Goal: Information Seeking & Learning: Learn about a topic

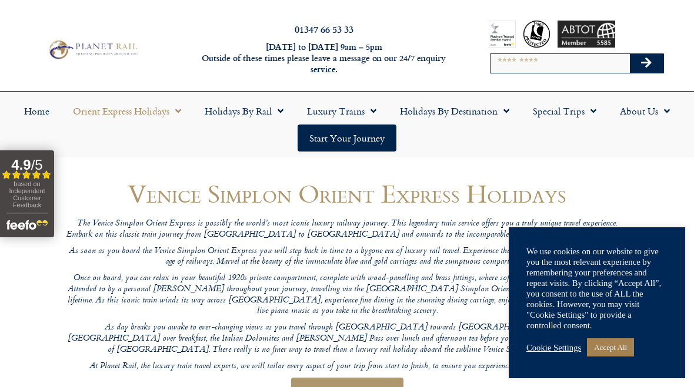
click at [621, 344] on link "Accept All" at bounding box center [610, 348] width 47 height 18
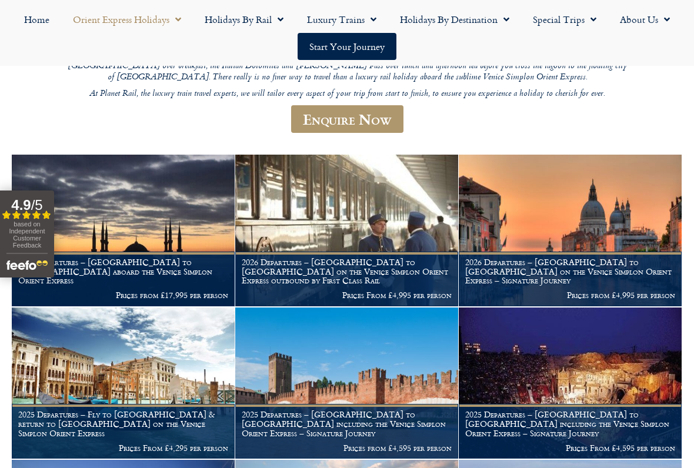
scroll to position [279, 0]
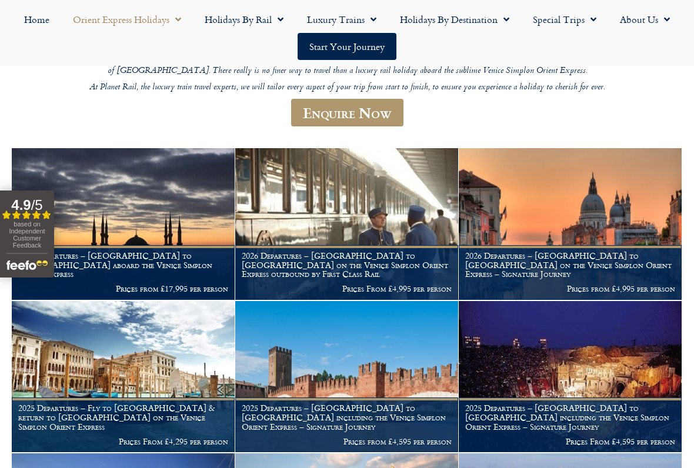
click at [360, 206] on img at bounding box center [346, 224] width 223 height 152
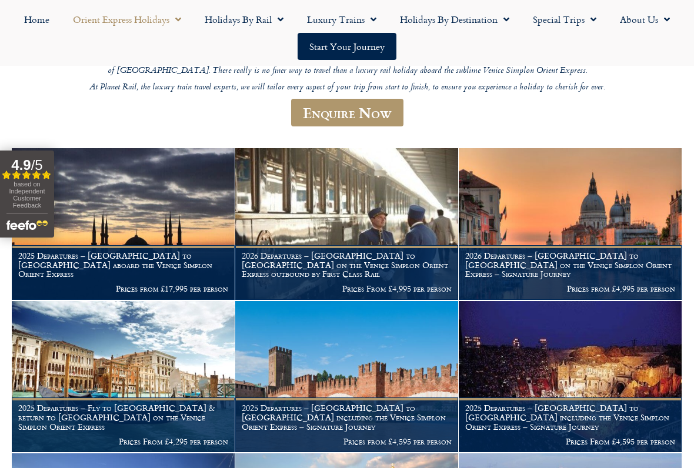
click at [362, 245] on figcaption "2026 Departures – [GEOGRAPHIC_DATA] to [GEOGRAPHIC_DATA] on the Venice Simplon …" at bounding box center [346, 272] width 223 height 55
click at [364, 45] on link "Start your Journey" at bounding box center [346, 46] width 99 height 27
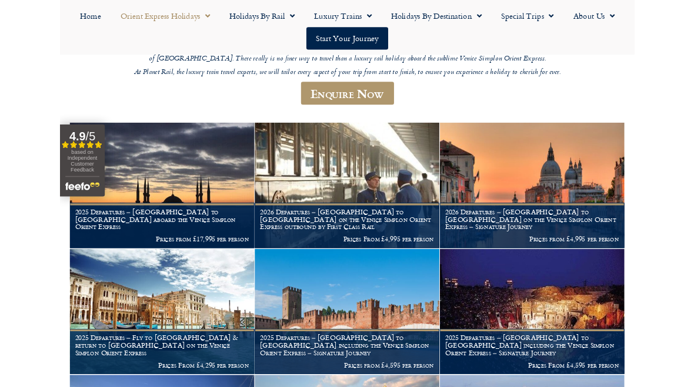
scroll to position [312, 0]
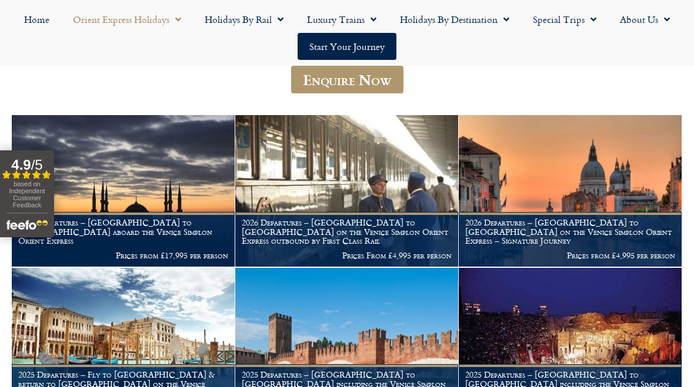
click at [360, 93] on link "Enquire Now" at bounding box center [347, 80] width 112 height 28
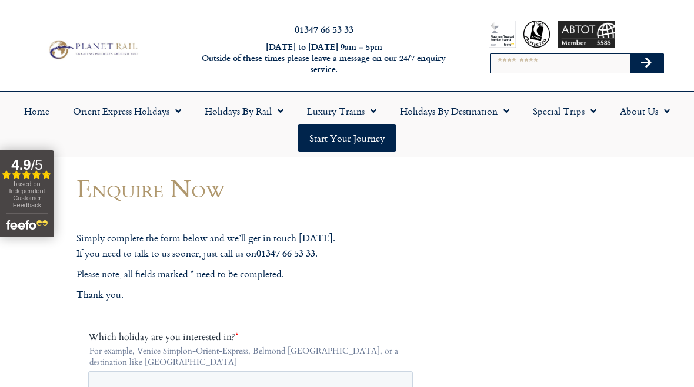
click at [172, 111] on span "Menu" at bounding box center [175, 111] width 12 height 21
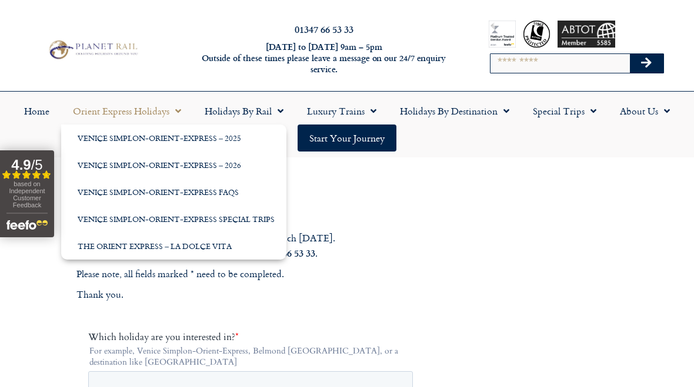
click at [226, 165] on link "Venice Simplon-Orient-Express – 2026" at bounding box center [173, 165] width 225 height 27
click at [222, 167] on link "Venice Simplon-Orient-Express – 2026" at bounding box center [173, 165] width 225 height 27
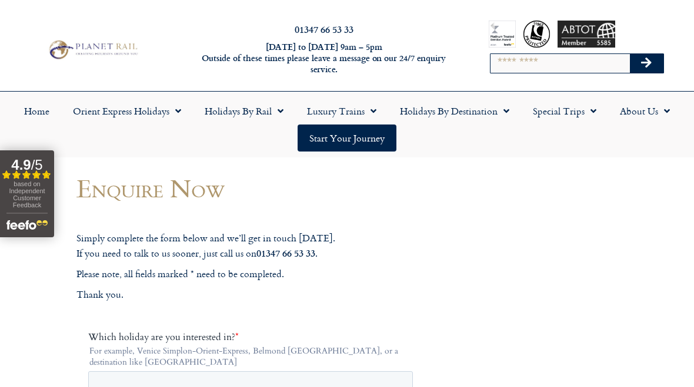
click at [172, 110] on span "Menu" at bounding box center [175, 111] width 12 height 21
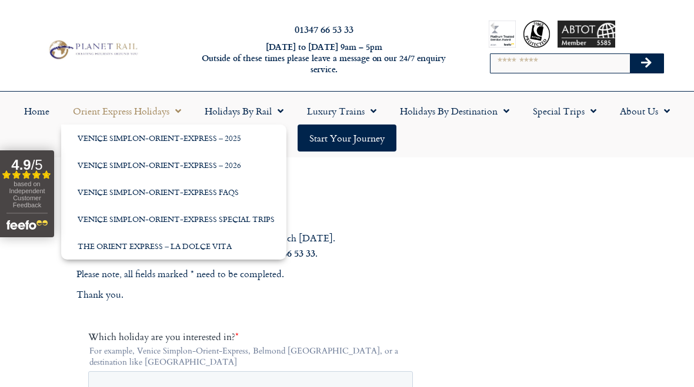
click at [165, 109] on link "Orient Express Holidays" at bounding box center [127, 111] width 132 height 27
click at [155, 125] on link "Venice Simplon-Orient-Express – 2025" at bounding box center [173, 138] width 225 height 27
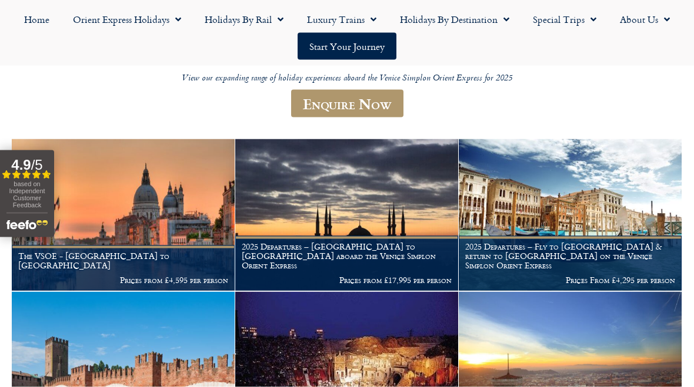
scroll to position [128, 0]
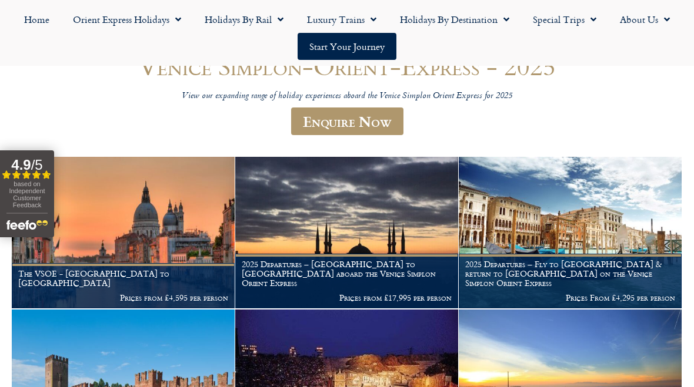
click at [176, 225] on img at bounding box center [123, 233] width 223 height 152
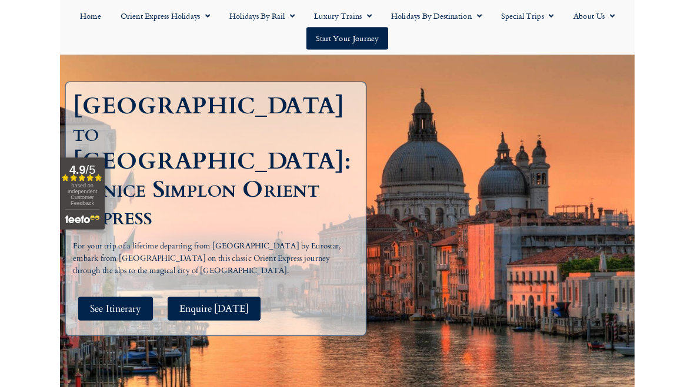
scroll to position [160, 0]
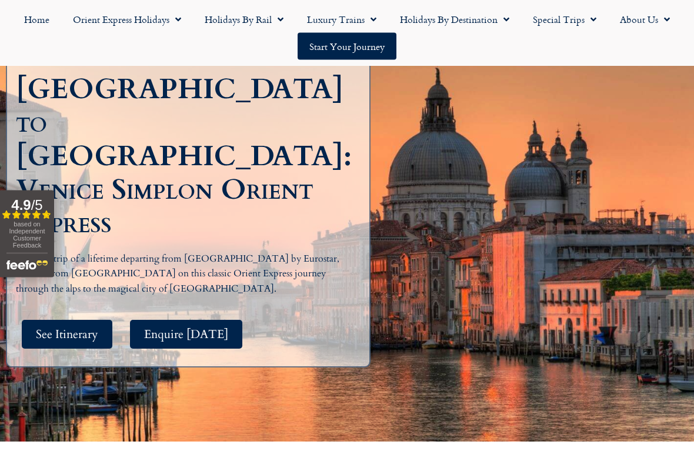
click at [89, 327] on span "See Itinerary" at bounding box center [67, 334] width 62 height 15
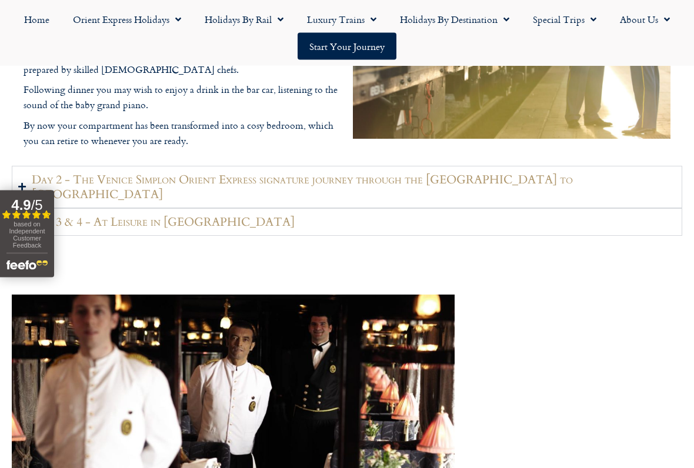
scroll to position [1652, 0]
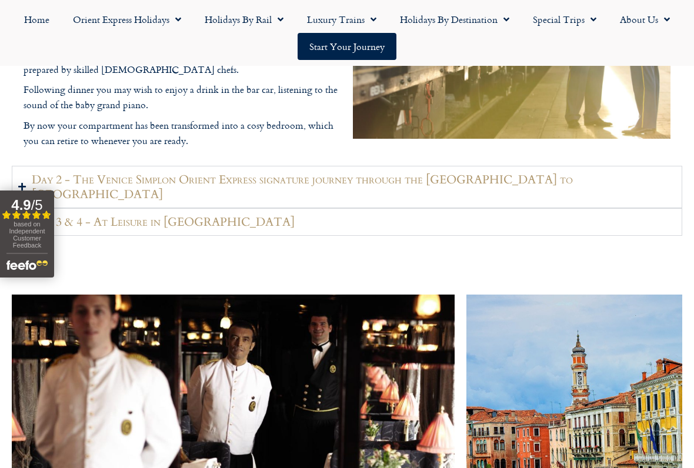
click at [540, 173] on summary "Day 2 - The Venice Simplon Orient Express signature journey through the Swiss A…" at bounding box center [347, 187] width 670 height 42
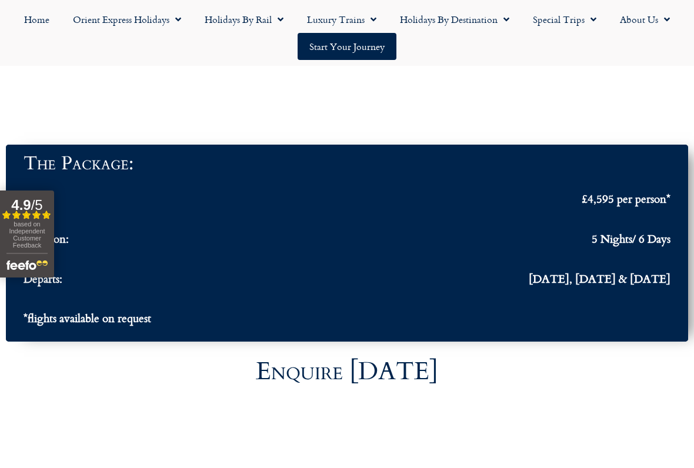
scroll to position [3798, 0]
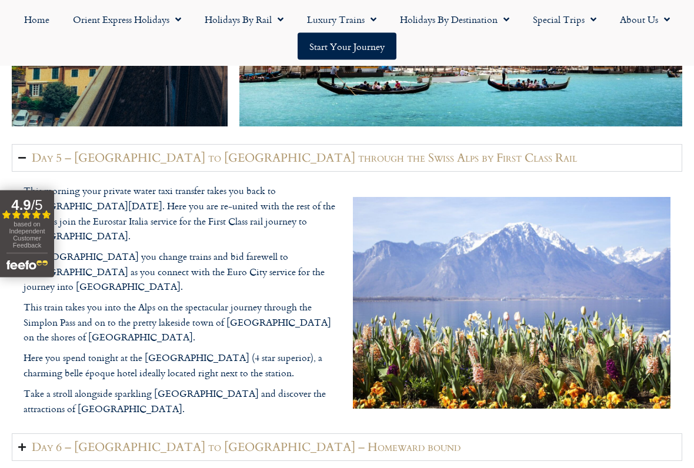
click at [73, 387] on h2 "Day 6 – Montreux to London – Homeward bound" at bounding box center [246, 447] width 429 height 15
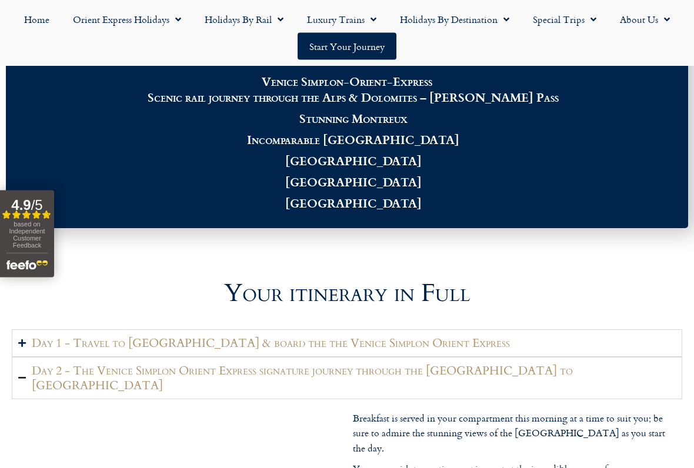
scroll to position [1179, 0]
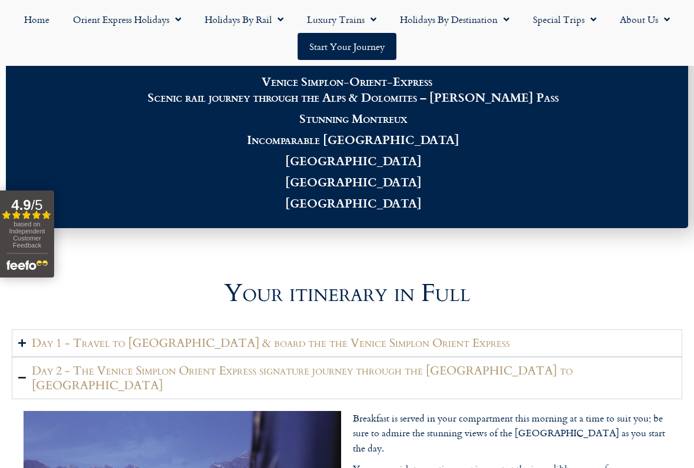
click at [363, 346] on h2 "Day 1 - Travel to Paris & board the the Venice Simplon Orient Express" at bounding box center [271, 343] width 478 height 15
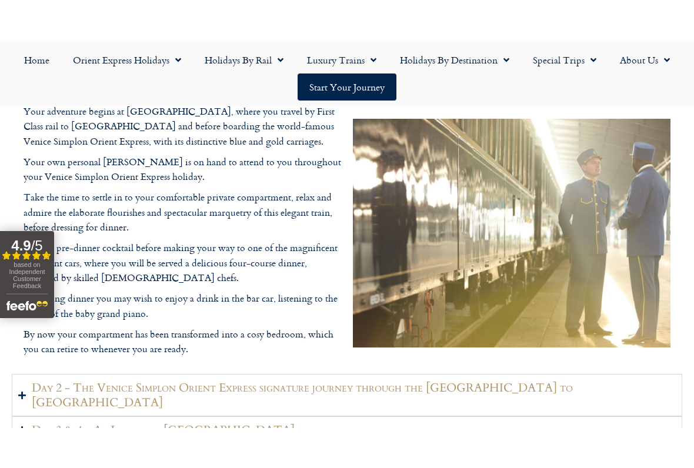
scroll to position [1419, 0]
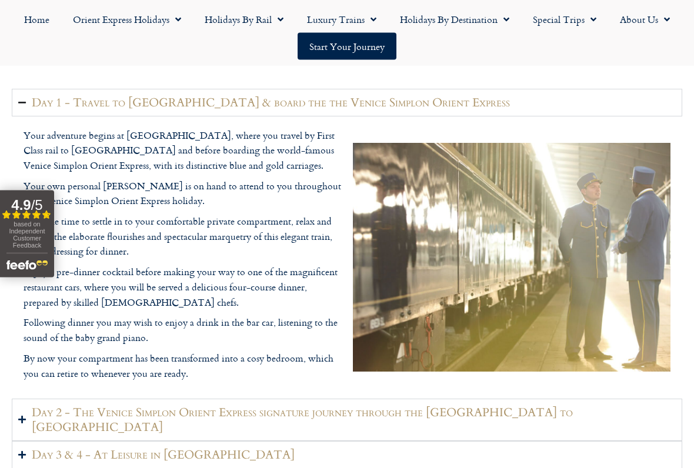
click at [46, 387] on h2 "Day 2 - The Venice Simplon Orient Express signature journey through the Swiss A…" at bounding box center [354, 420] width 644 height 29
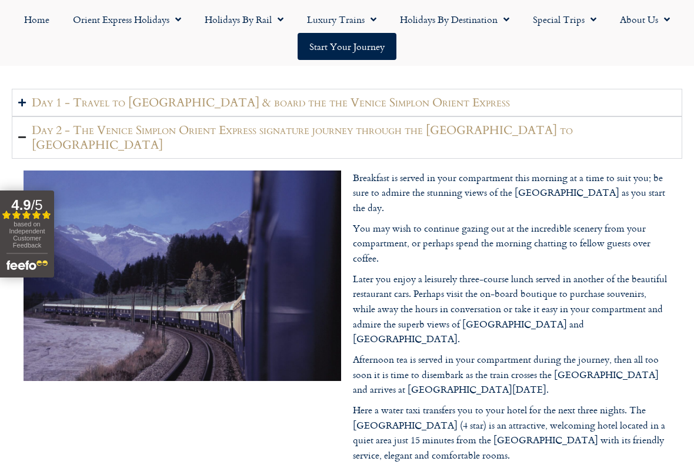
scroll to position [1440, 0]
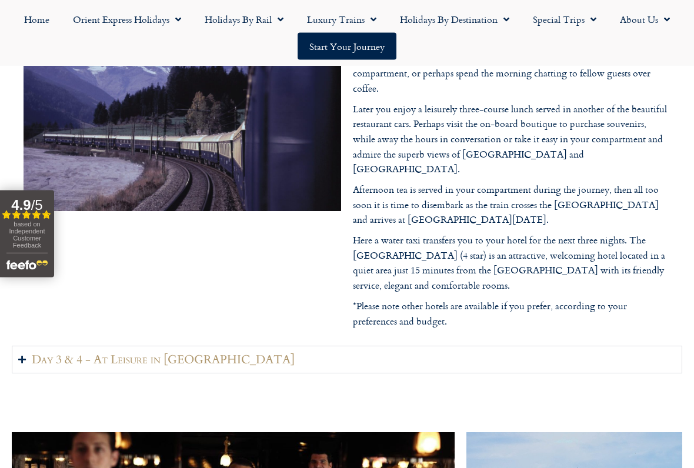
click at [77, 353] on h2 "Day 3 & 4 - At Leisure in Venice" at bounding box center [163, 360] width 263 height 15
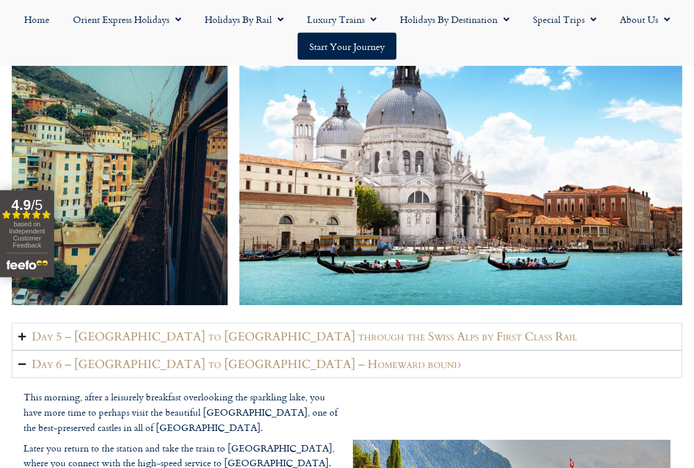
scroll to position [2243, 0]
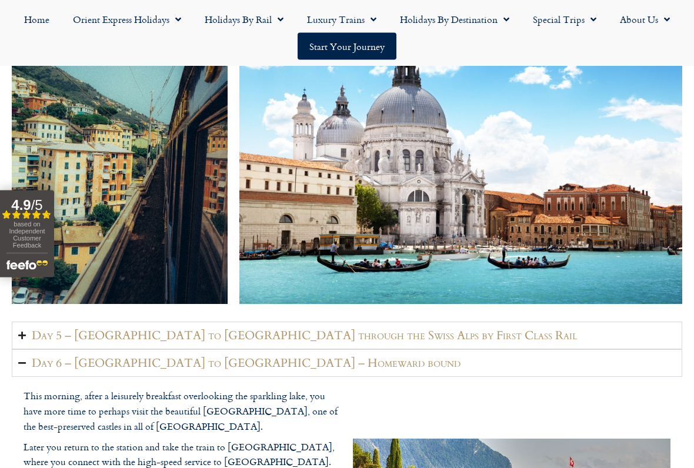
click at [74, 329] on h2 "Day 5 – Venice to Montreux through the Swiss Alps by First Class Rail" at bounding box center [304, 336] width 545 height 15
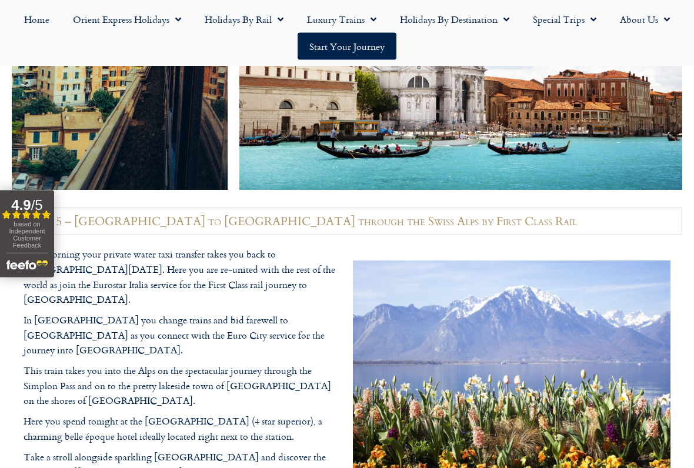
scroll to position [2358, 0]
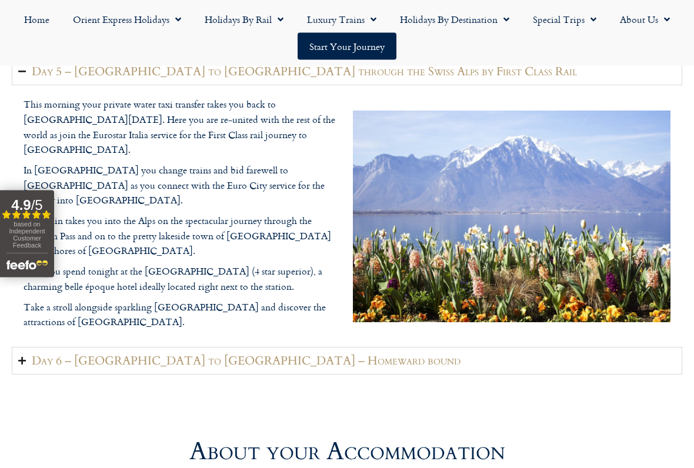
click at [65, 354] on h2 "Day 6 – Montreux to London – Homeward bound" at bounding box center [246, 361] width 429 height 15
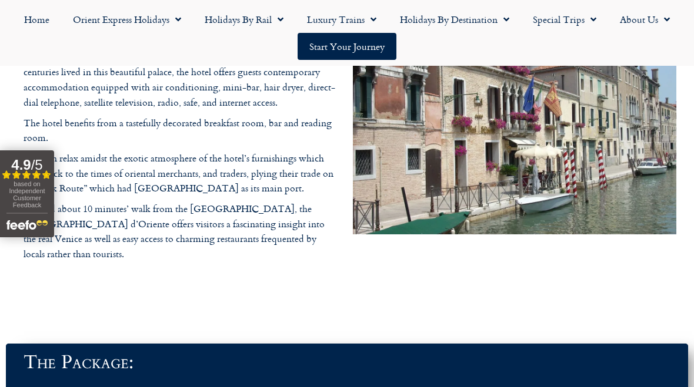
scroll to position [3519, 0]
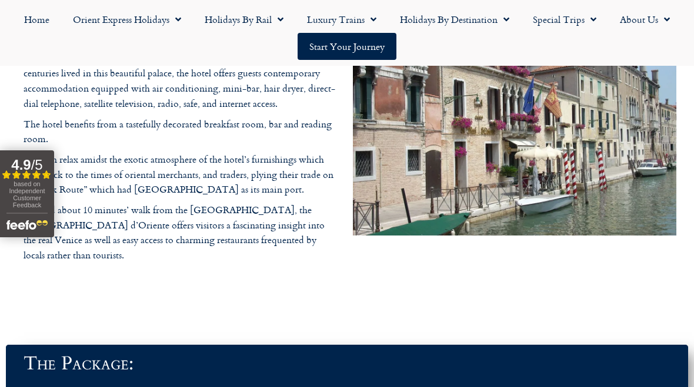
click at [376, 16] on span "Menu" at bounding box center [370, 19] width 12 height 21
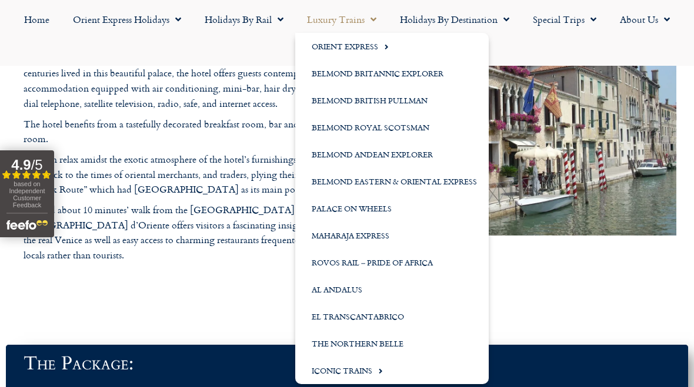
click at [443, 73] on link "Belmond Britannic Explorer" at bounding box center [391, 73] width 193 height 27
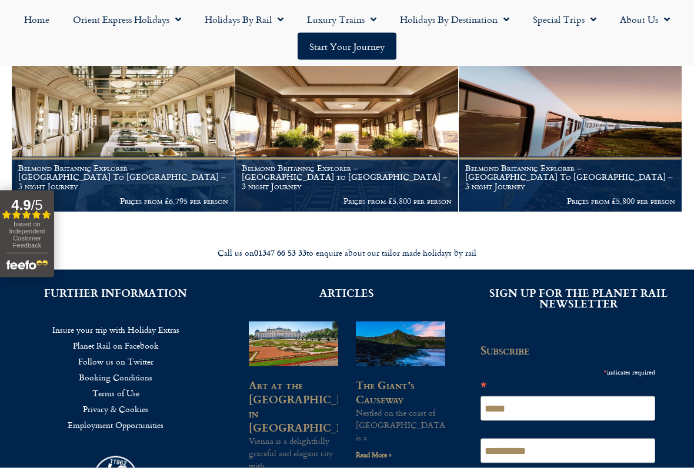
scroll to position [249, 0]
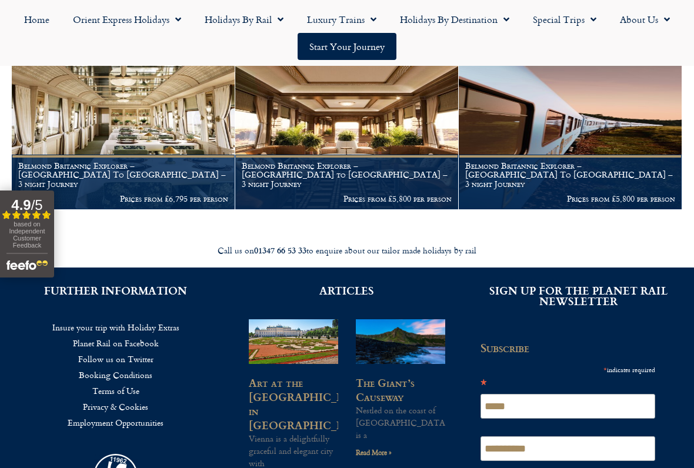
click at [191, 132] on img at bounding box center [123, 134] width 223 height 152
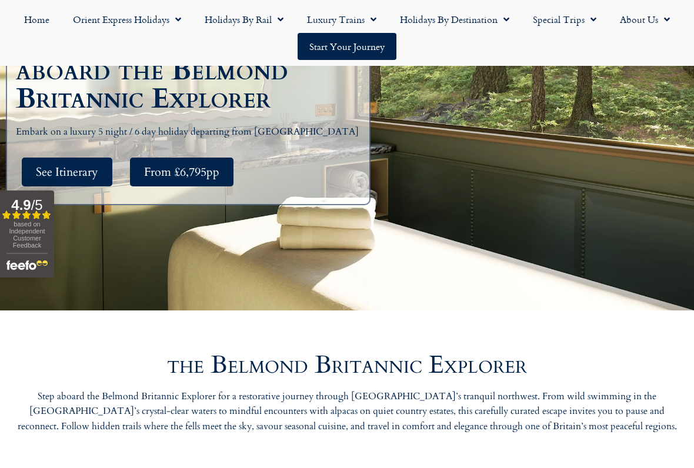
click at [88, 165] on span "See Itinerary" at bounding box center [67, 172] width 62 height 15
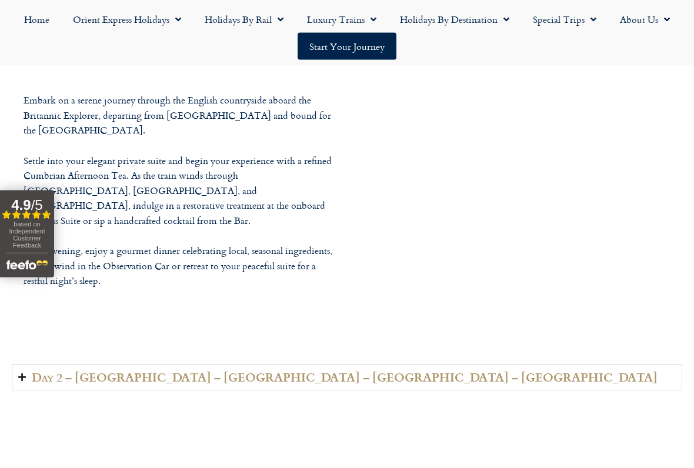
scroll to position [1802, 0]
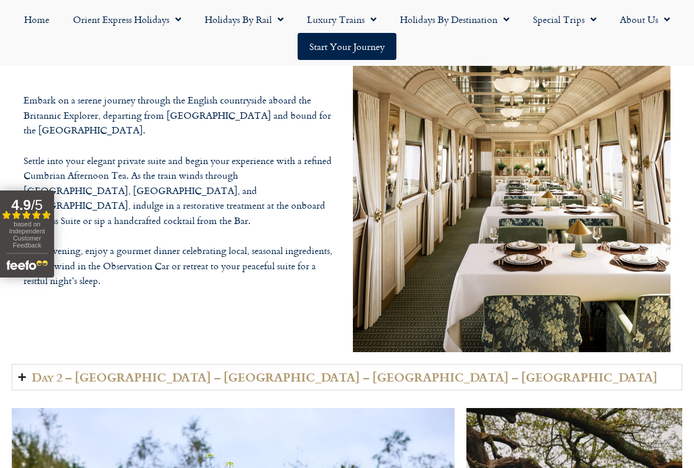
click at [64, 370] on h2 "Day 2 – Keighley – Workington – Penrith – Appleby" at bounding box center [344, 377] width 625 height 14
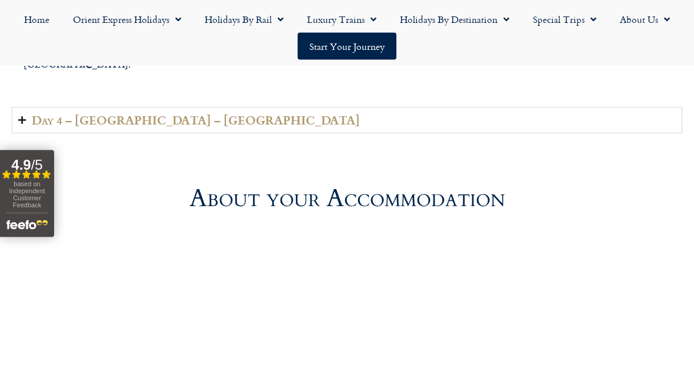
scroll to position [2779, 0]
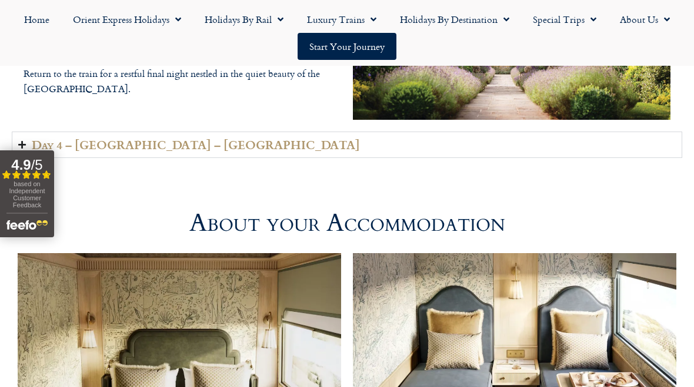
click at [368, 15] on span "Menu" at bounding box center [370, 19] width 12 height 21
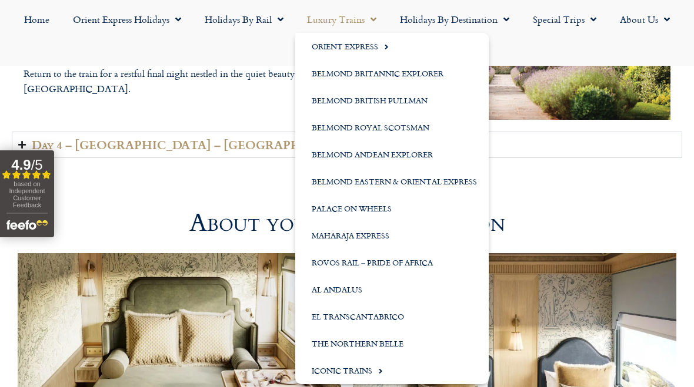
click at [411, 100] on link "Belmond British Pullman" at bounding box center [391, 100] width 193 height 27
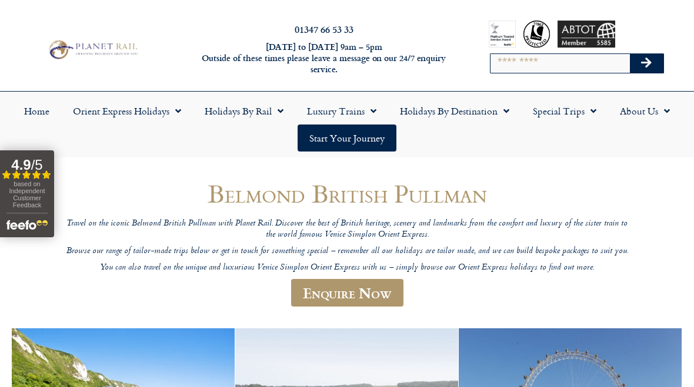
click at [370, 111] on span "Menu" at bounding box center [370, 111] width 12 height 21
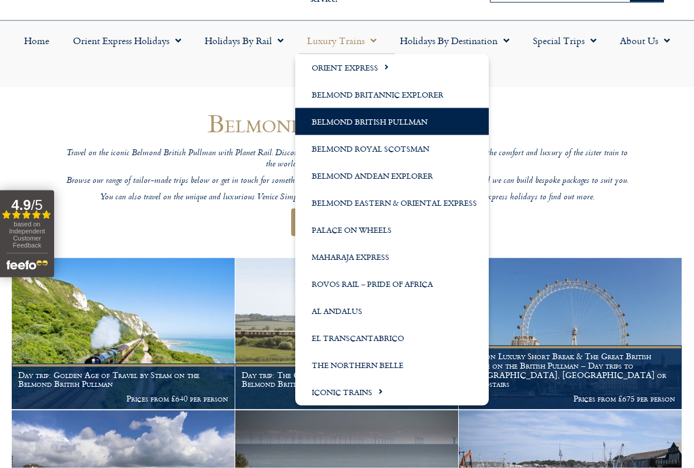
scroll to position [88, 0]
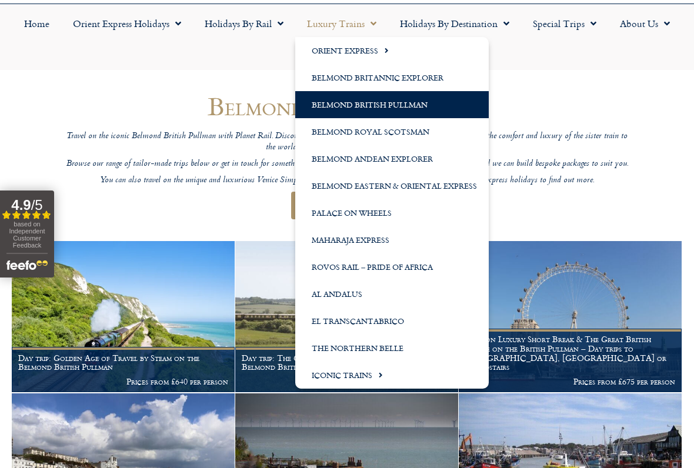
click at [404, 346] on link "The Northern Belle" at bounding box center [391, 347] width 193 height 27
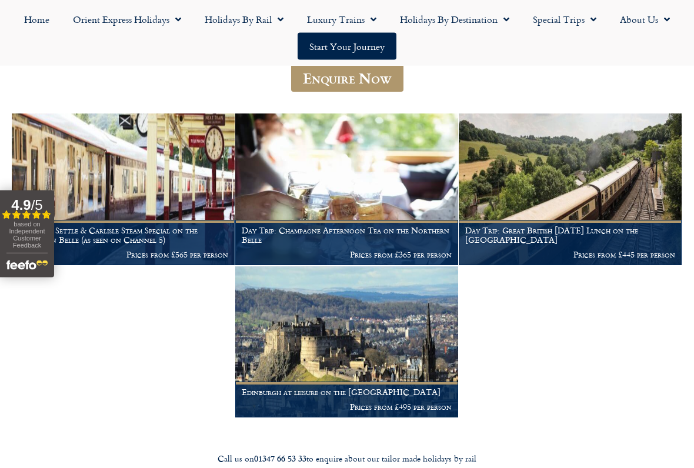
scroll to position [188, 0]
click at [187, 164] on img at bounding box center [123, 189] width 223 height 152
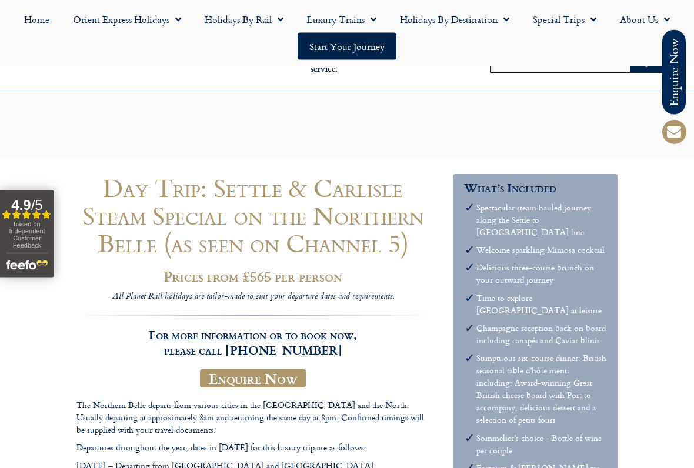
click at [370, 18] on span "Menu" at bounding box center [370, 19] width 12 height 21
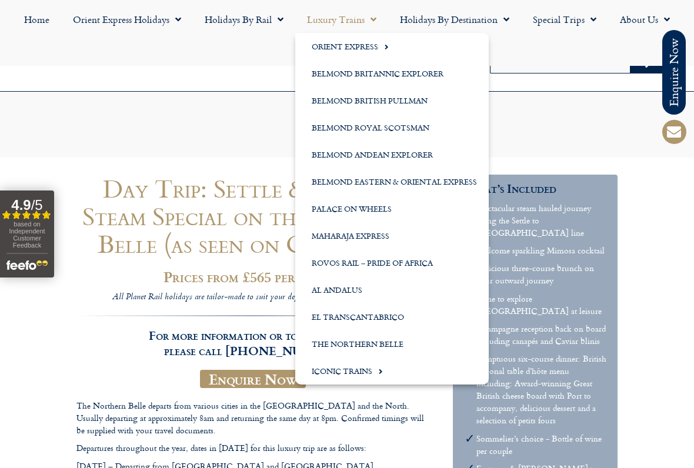
click at [422, 130] on link "Belmond Royal Scotsman" at bounding box center [391, 127] width 193 height 27
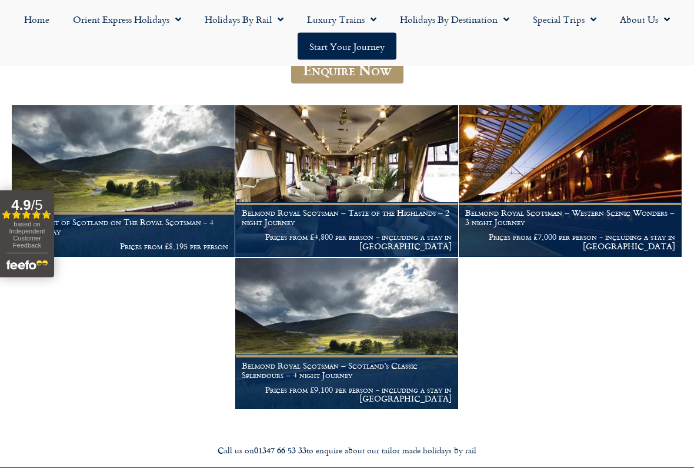
scroll to position [179, 0]
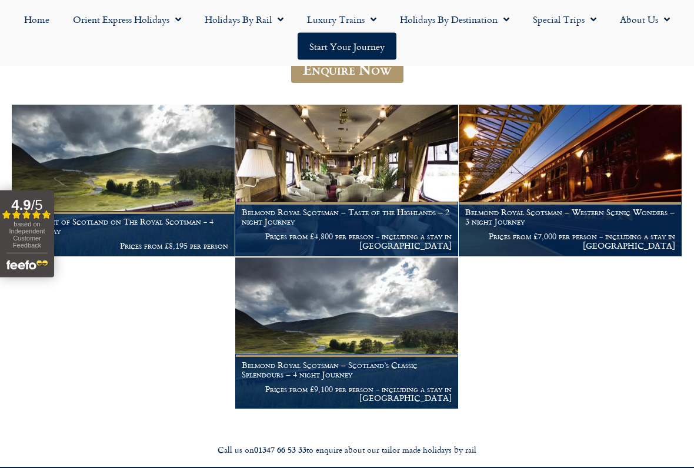
click at [363, 17] on link "Luxury Trains" at bounding box center [341, 19] width 93 height 27
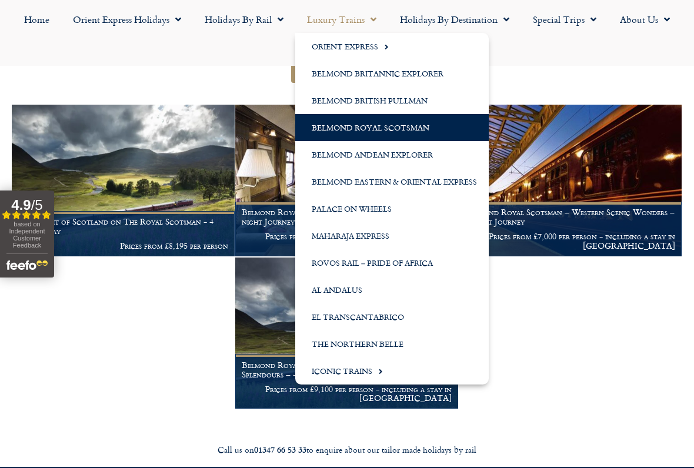
click at [417, 98] on link "Belmond British Pullman" at bounding box center [391, 100] width 193 height 27
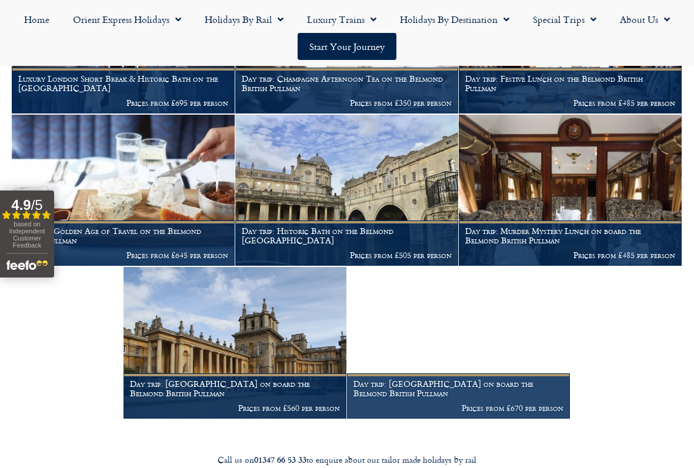
scroll to position [648, 0]
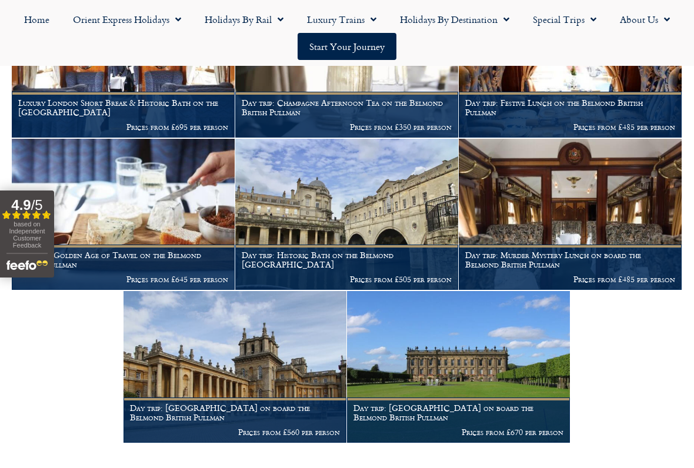
click at [605, 208] on img at bounding box center [570, 215] width 223 height 152
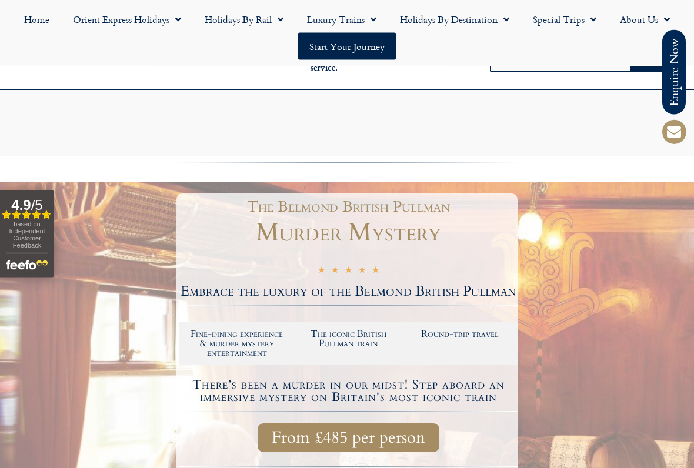
scroll to position [313, 0]
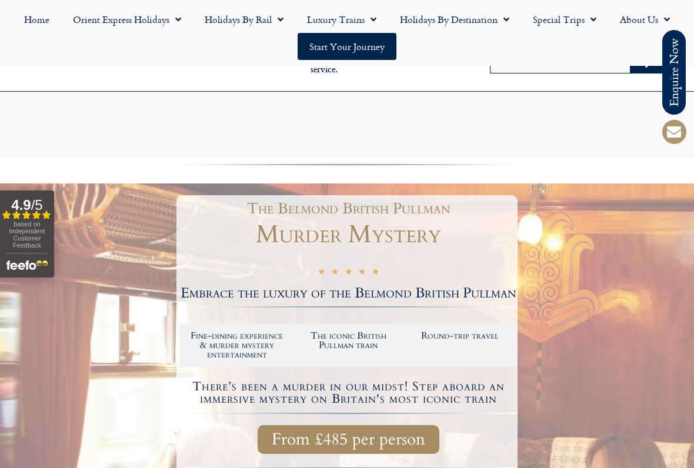
click at [372, 19] on span "Menu" at bounding box center [370, 19] width 12 height 21
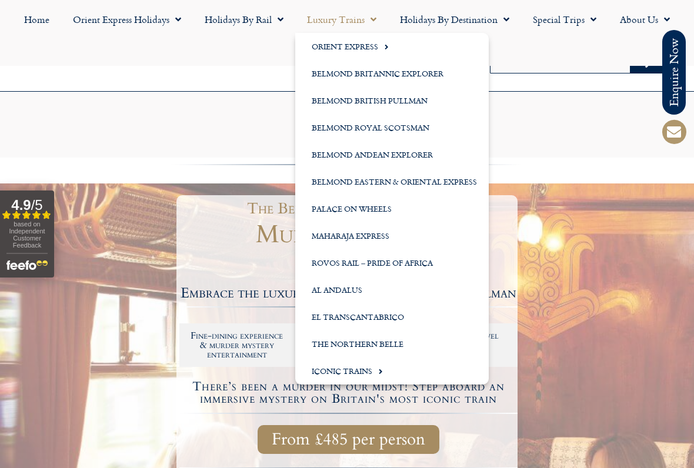
click at [427, 256] on link "Rovos Rail – Pride of Africa" at bounding box center [391, 262] width 193 height 27
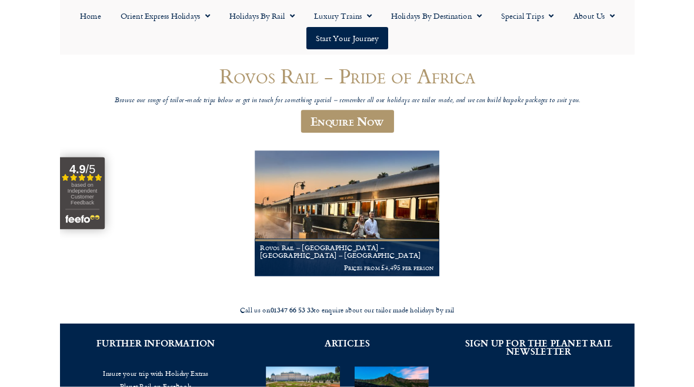
scroll to position [102, 0]
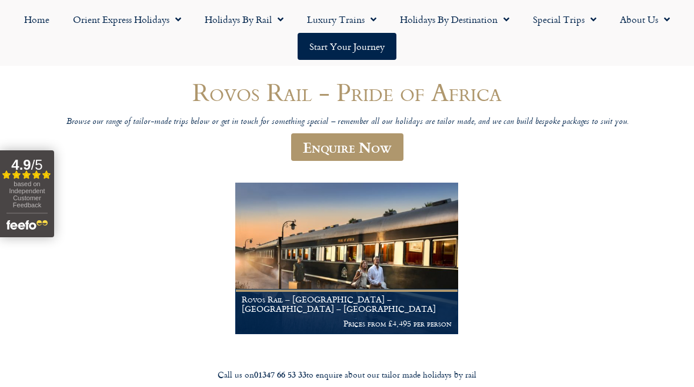
click at [405, 258] on img at bounding box center [346, 259] width 223 height 152
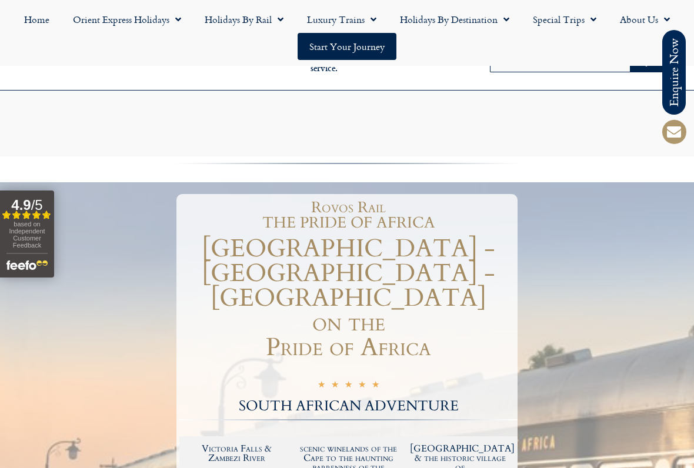
scroll to position [518, 0]
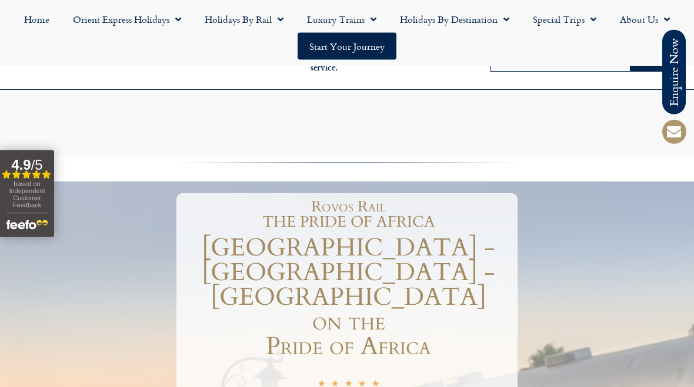
click at [364, 23] on link "Luxury Trains" at bounding box center [341, 19] width 93 height 27
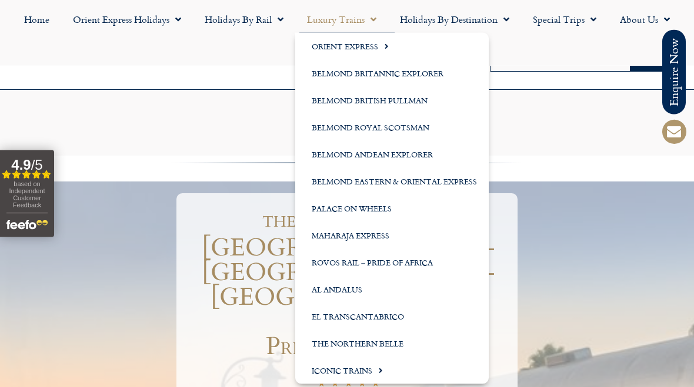
scroll to position [396, 0]
click at [417, 129] on link "Belmond Royal Scotsman" at bounding box center [391, 127] width 193 height 27
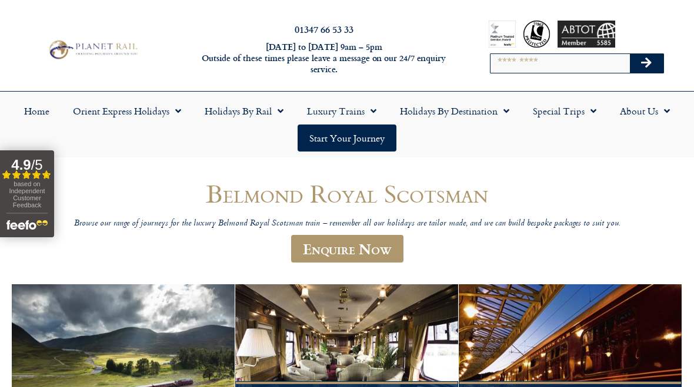
click at [376, 111] on span "Menu" at bounding box center [370, 111] width 12 height 21
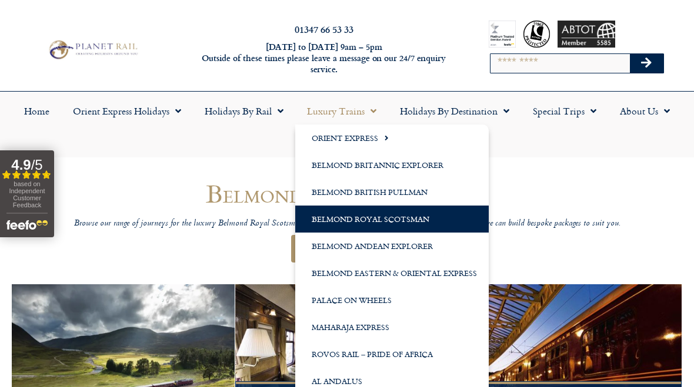
click at [427, 246] on link "Belmond Andean Explorer" at bounding box center [391, 246] width 193 height 27
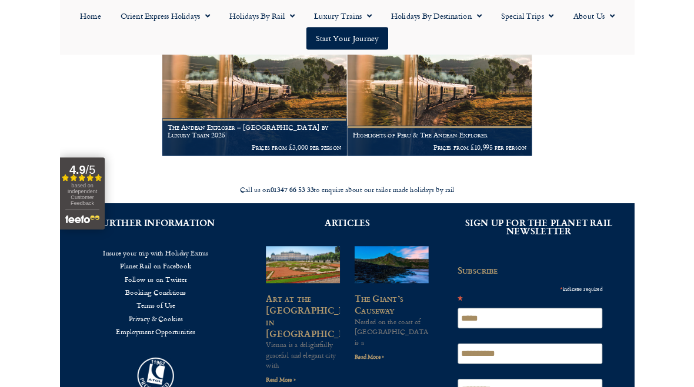
scroll to position [235, 0]
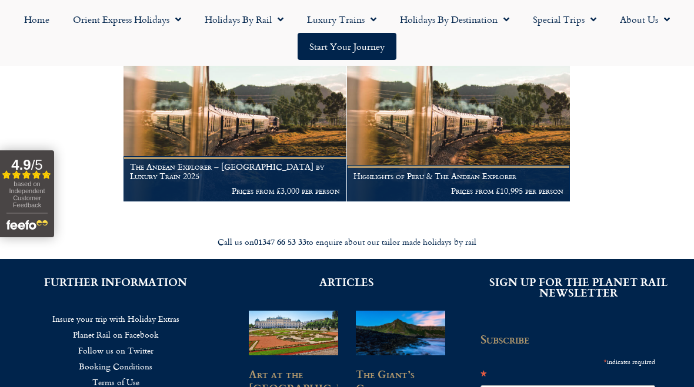
click at [274, 139] on img at bounding box center [234, 126] width 223 height 152
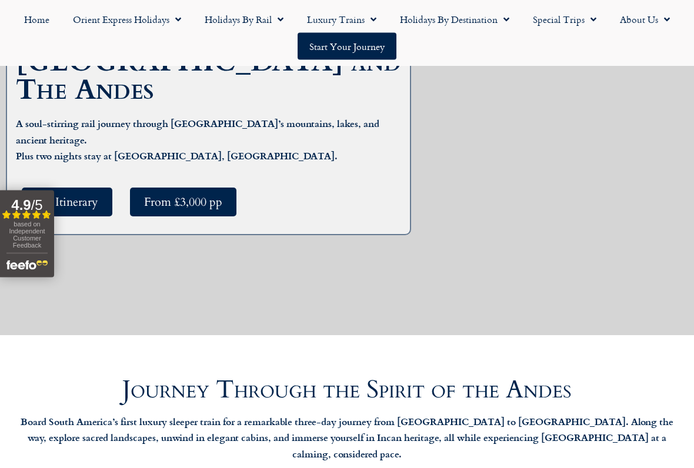
click at [72, 195] on span "See Itinerary" at bounding box center [67, 202] width 62 height 15
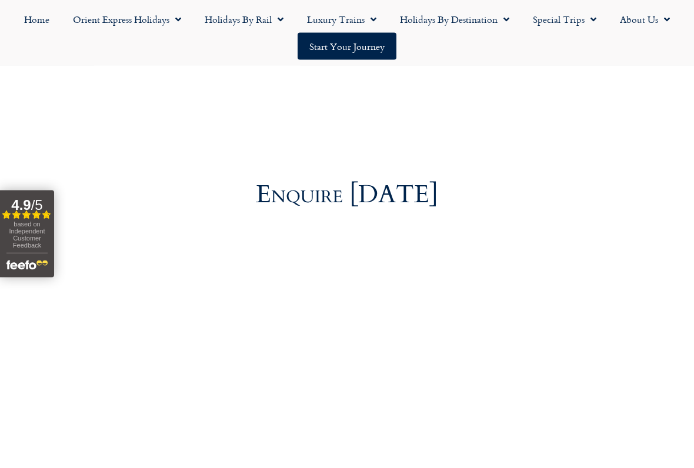
scroll to position [4492, 0]
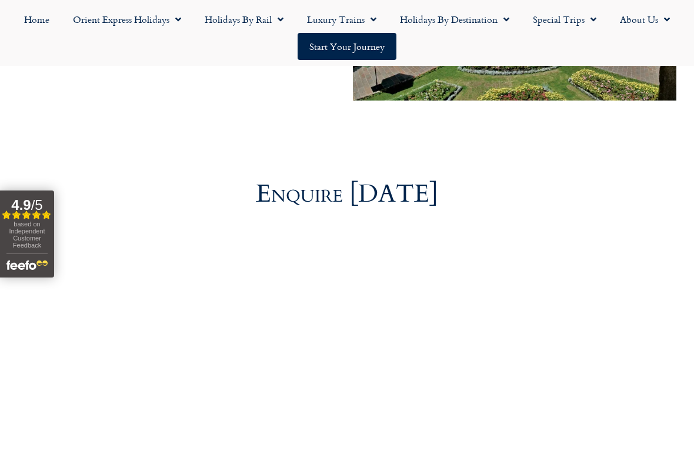
click at [484, 21] on link "Holidays by Destination" at bounding box center [454, 19] width 133 height 27
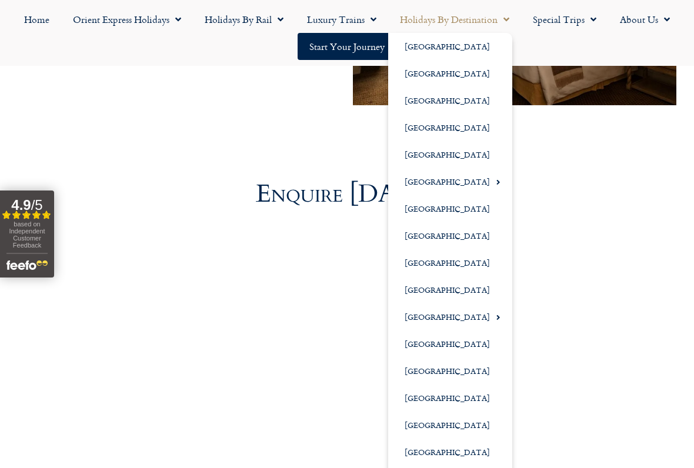
click at [256, 26] on link "Holidays by Rail" at bounding box center [244, 19] width 102 height 27
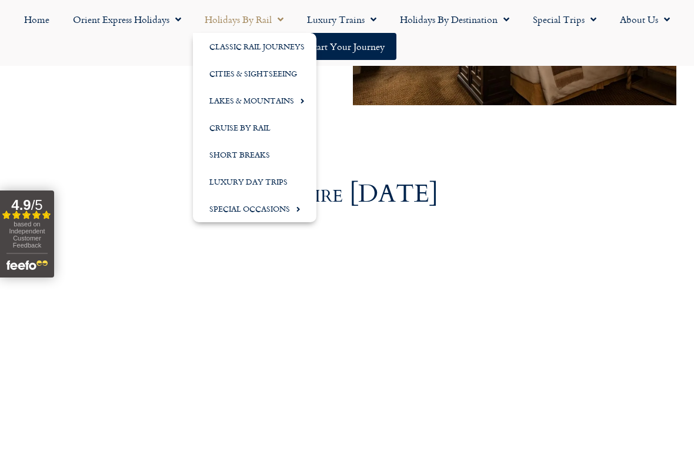
click at [279, 182] on link "Luxury Day Trips" at bounding box center [254, 181] width 123 height 27
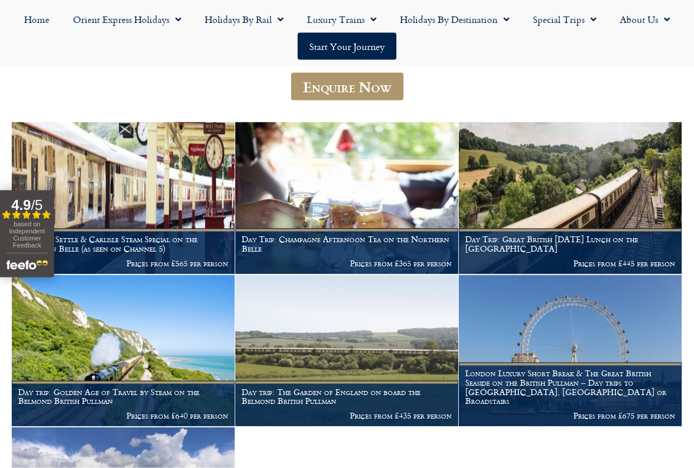
scroll to position [197, 0]
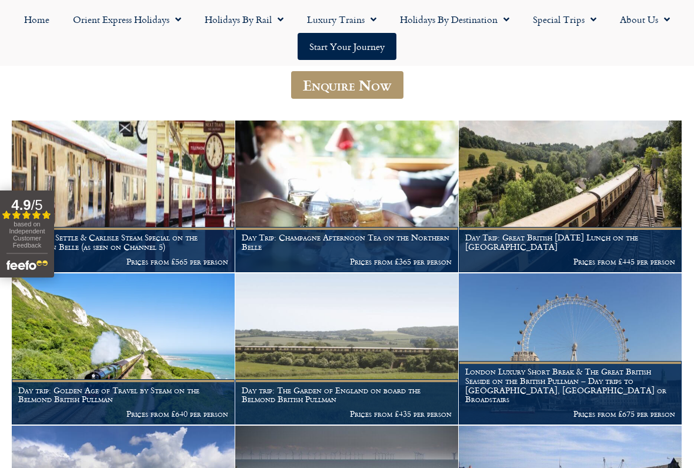
click at [620, 197] on img at bounding box center [570, 197] width 223 height 152
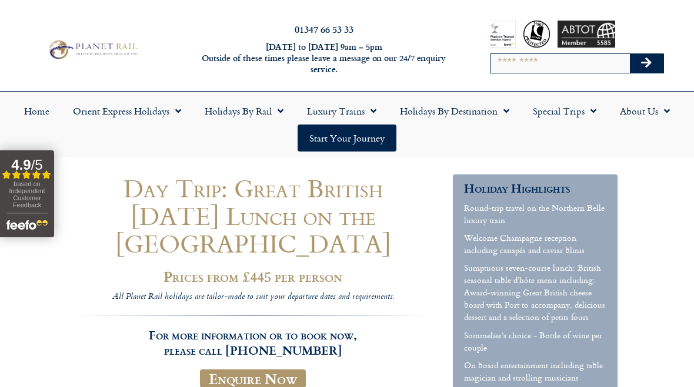
click at [265, 110] on link "Holidays by Rail" at bounding box center [244, 111] width 102 height 27
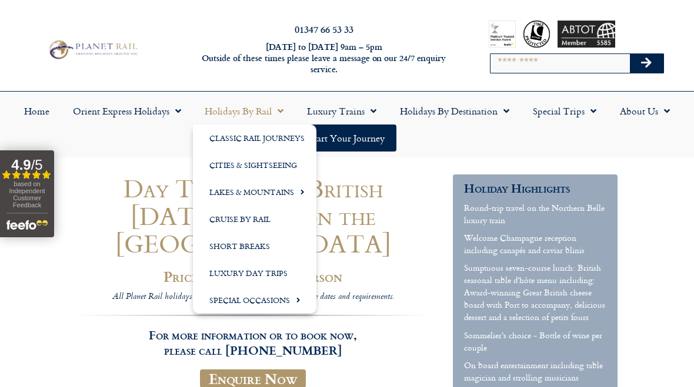
click at [282, 298] on link "Special Occasions" at bounding box center [254, 300] width 123 height 27
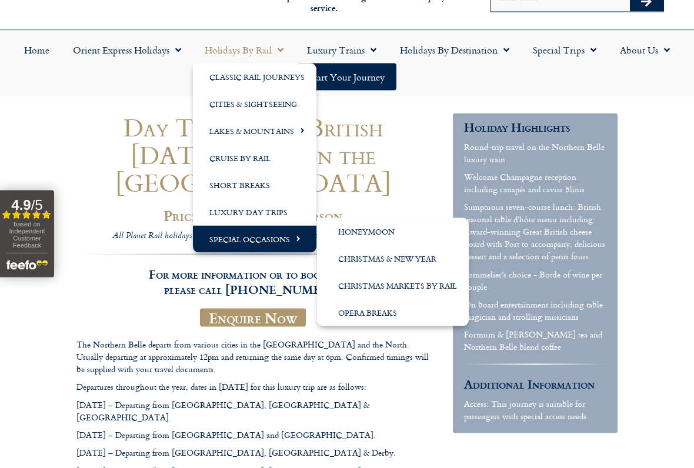
scroll to position [69, 0]
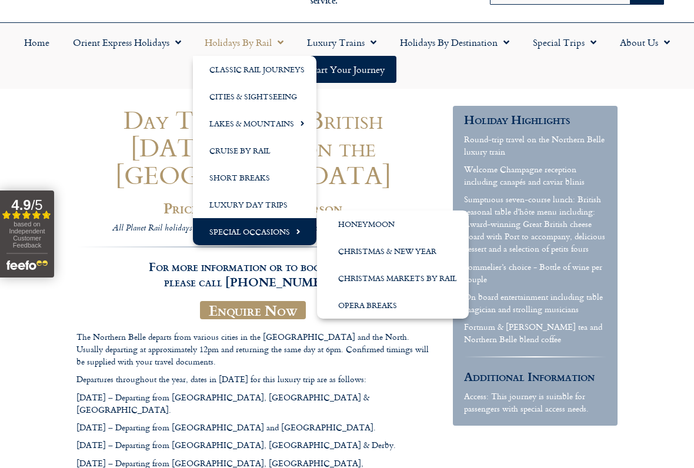
click at [429, 279] on link "Christmas Markets by Rail" at bounding box center [393, 278] width 152 height 27
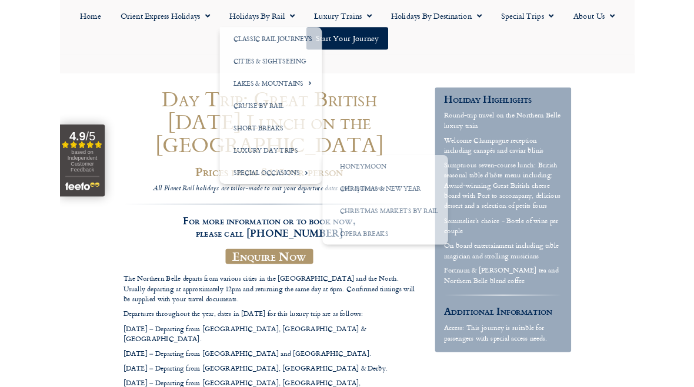
scroll to position [102, 0]
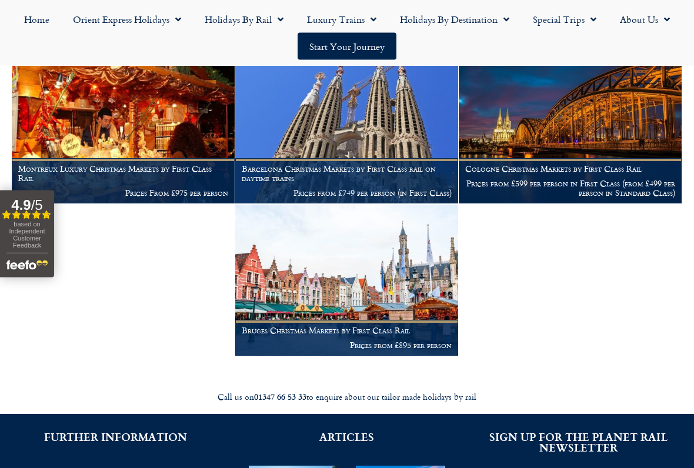
scroll to position [299, 0]
click at [598, 166] on h1 "Cologne Christmas Markets by First Class Rail" at bounding box center [570, 168] width 210 height 9
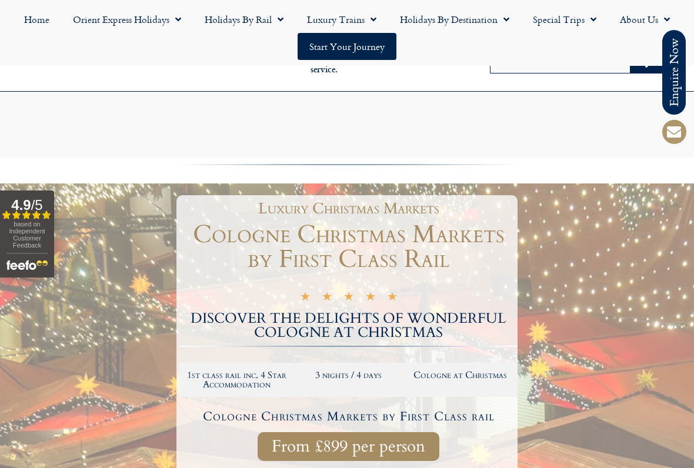
click at [260, 19] on link "Holidays by Rail" at bounding box center [244, 19] width 102 height 27
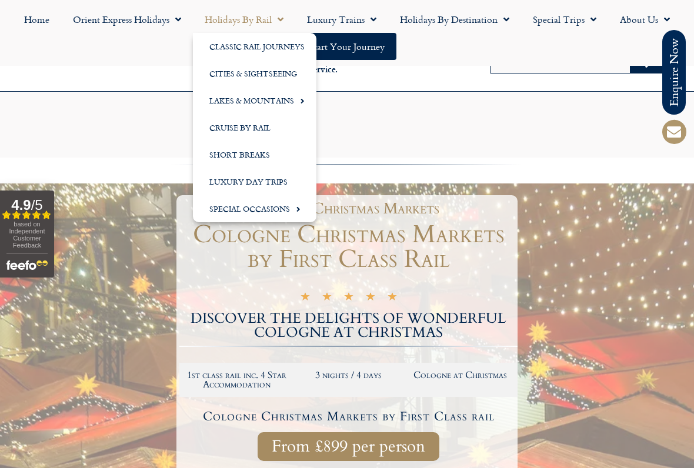
click at [293, 43] on link "Classic Rail Journeys" at bounding box center [254, 46] width 123 height 27
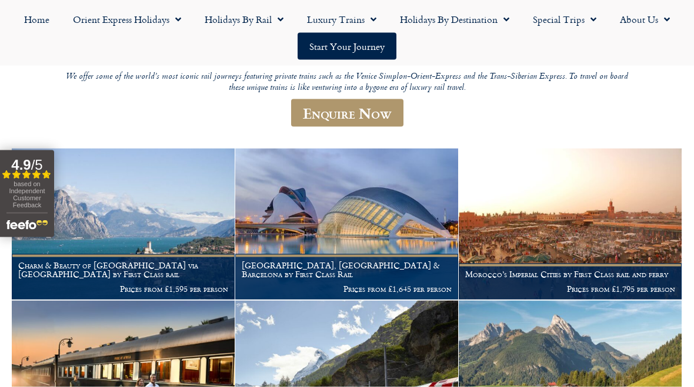
scroll to position [143, 0]
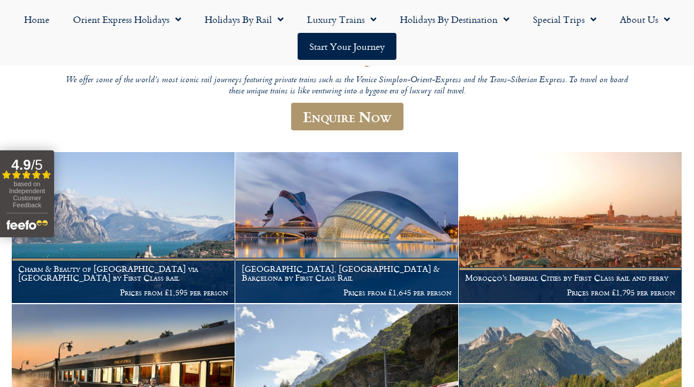
click at [182, 219] on img at bounding box center [123, 228] width 223 height 152
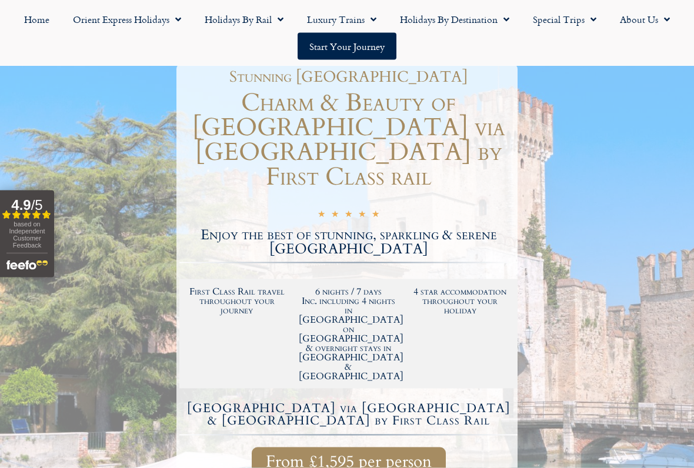
scroll to position [107, 0]
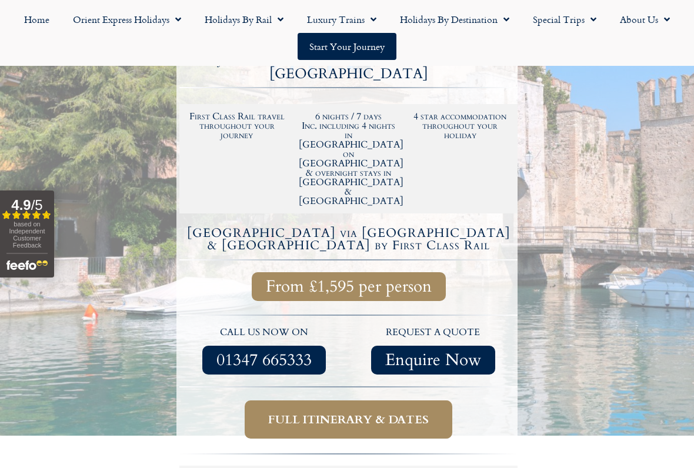
click at [403, 387] on span "Full itinerary & dates" at bounding box center [348, 419] width 160 height 15
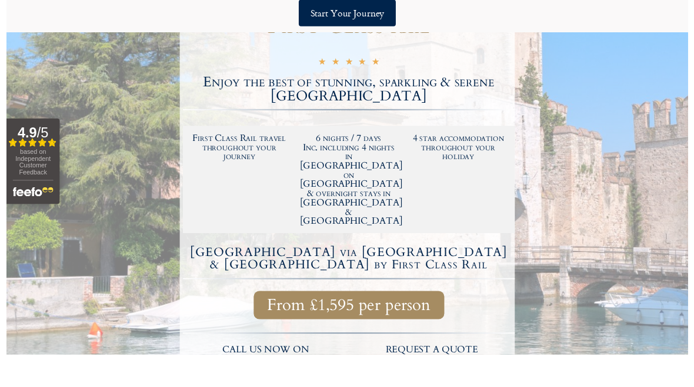
scroll to position [257, 0]
